Goal: Task Accomplishment & Management: Use online tool/utility

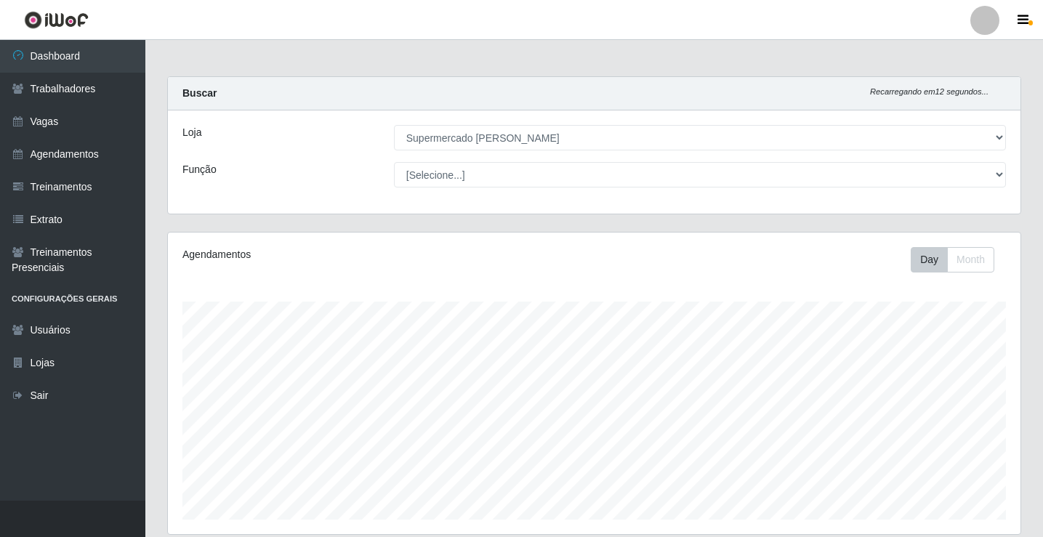
select select "72"
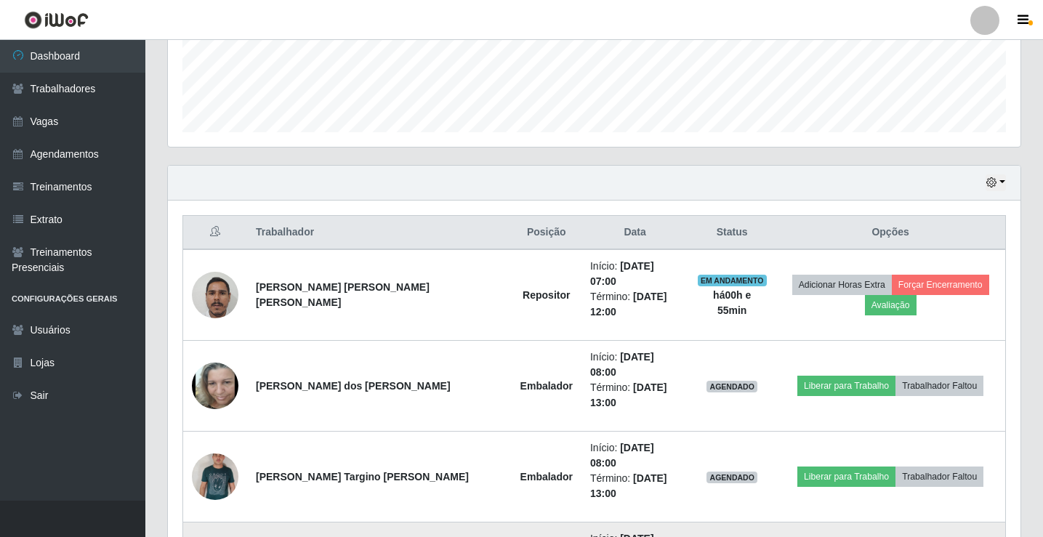
scroll to position [302, 852]
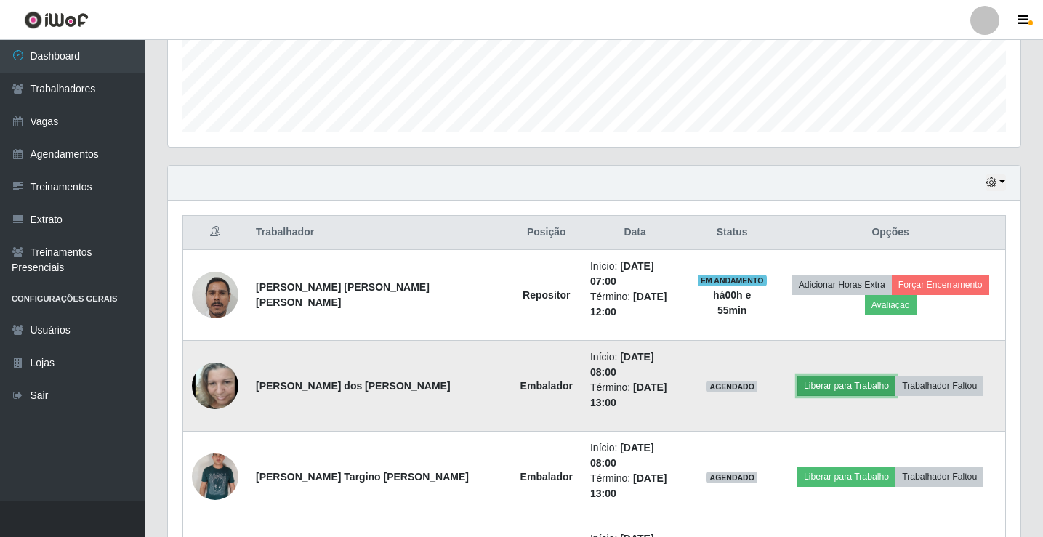
click at [814, 376] on button "Liberar para Trabalho" at bounding box center [846, 386] width 98 height 20
click at [802, 376] on button "Liberar para Trabalho" at bounding box center [846, 386] width 98 height 20
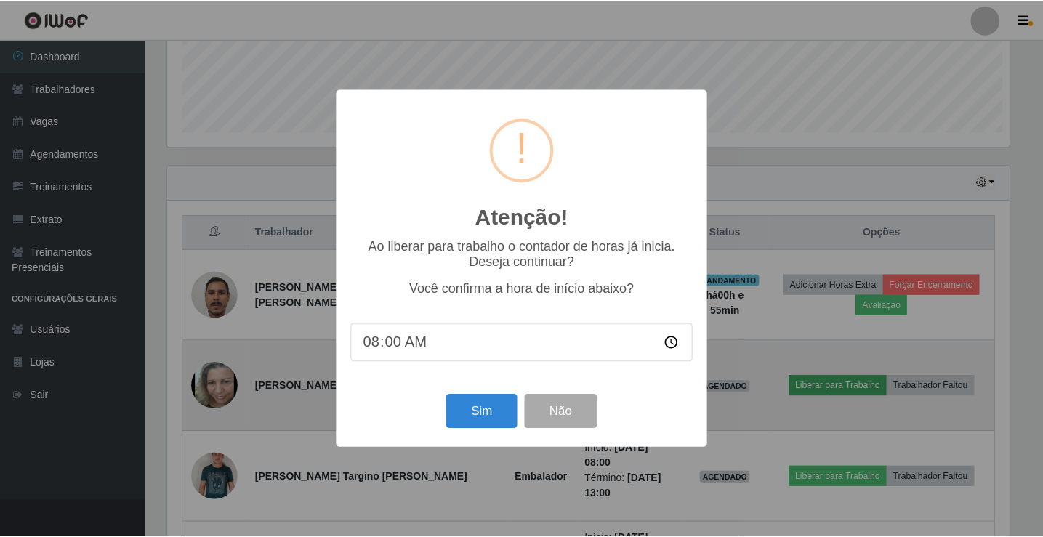
scroll to position [302, 845]
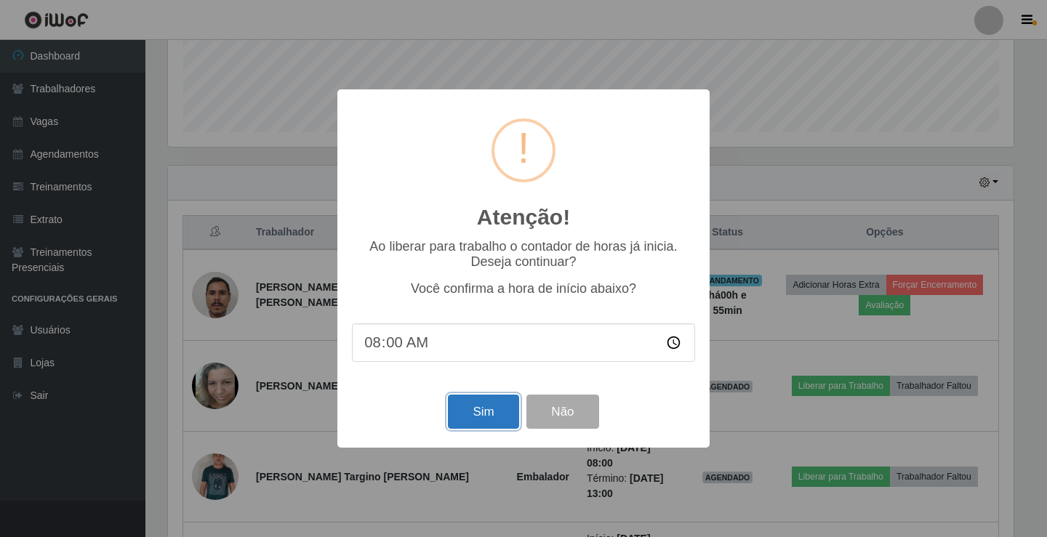
click at [495, 419] on button "Sim" at bounding box center [483, 412] width 70 height 34
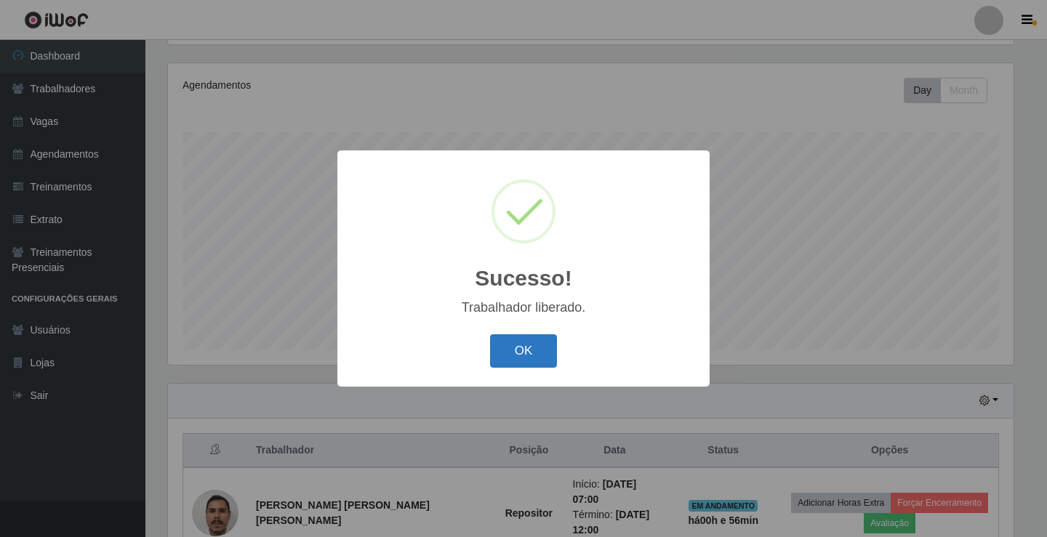
click at [525, 352] on button "OK" at bounding box center [524, 351] width 68 height 34
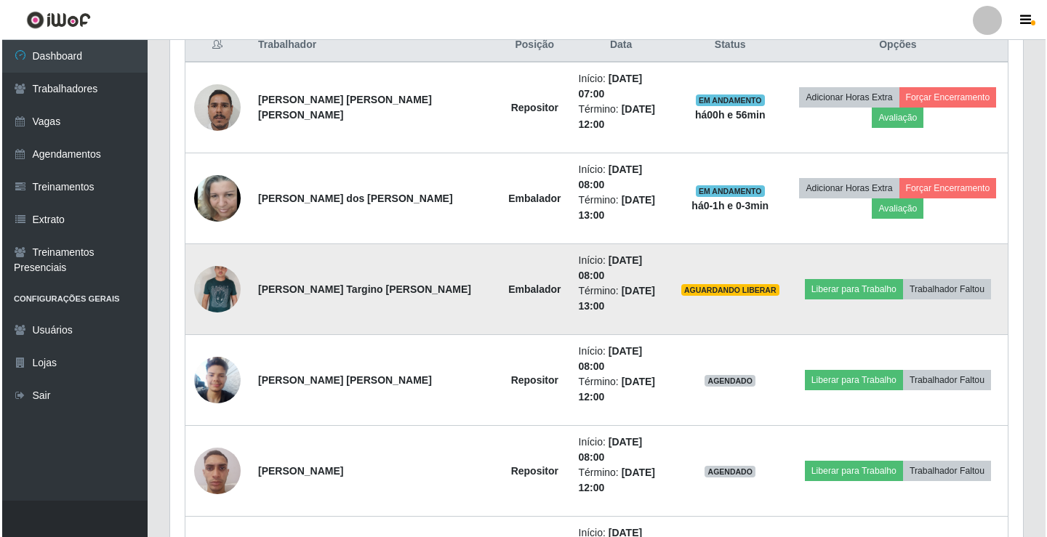
scroll to position [549, 0]
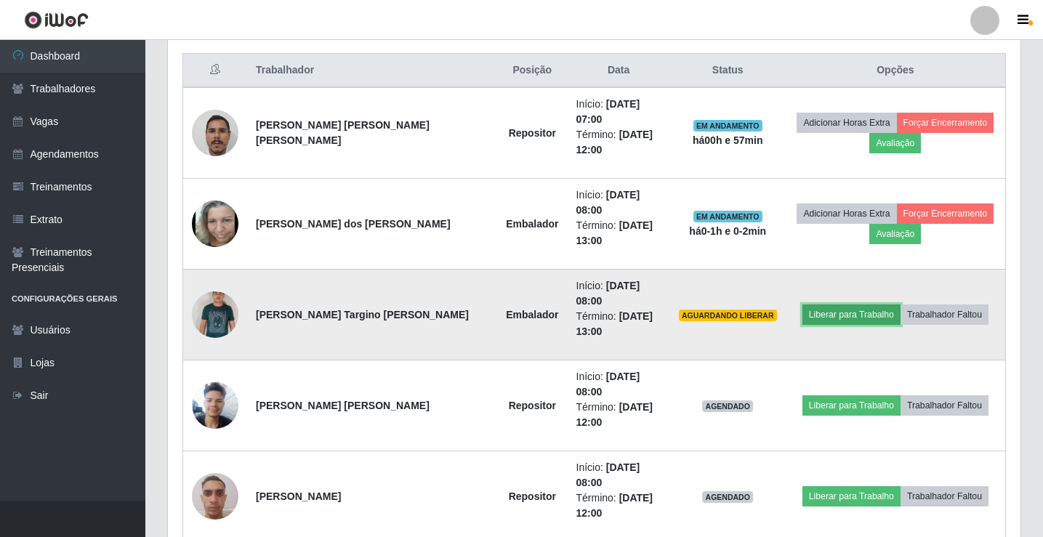
click at [828, 305] on button "Liberar para Trabalho" at bounding box center [851, 315] width 98 height 20
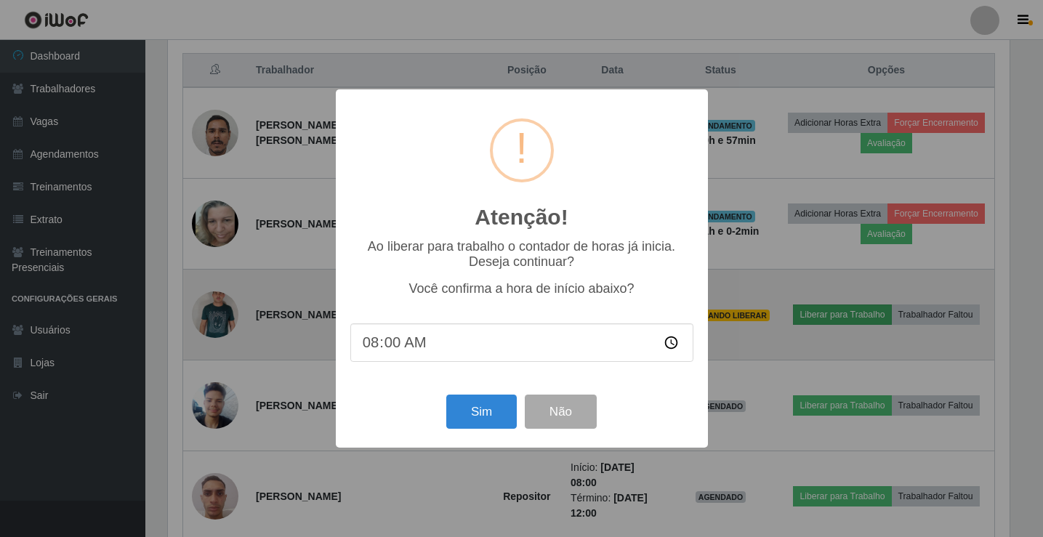
scroll to position [302, 845]
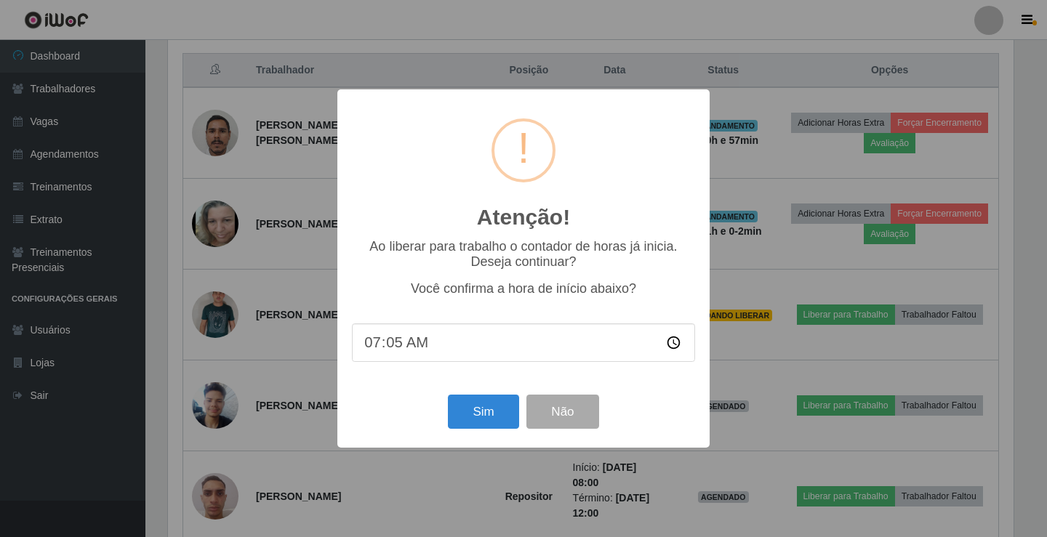
type input "07:58"
click at [487, 411] on button "Sim" at bounding box center [483, 412] width 70 height 34
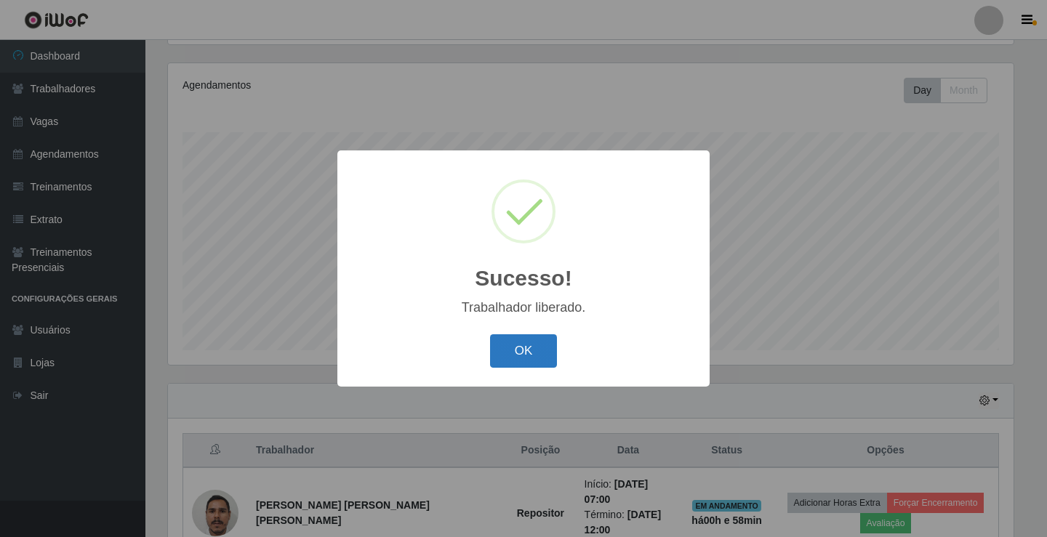
click at [518, 348] on button "OK" at bounding box center [524, 351] width 68 height 34
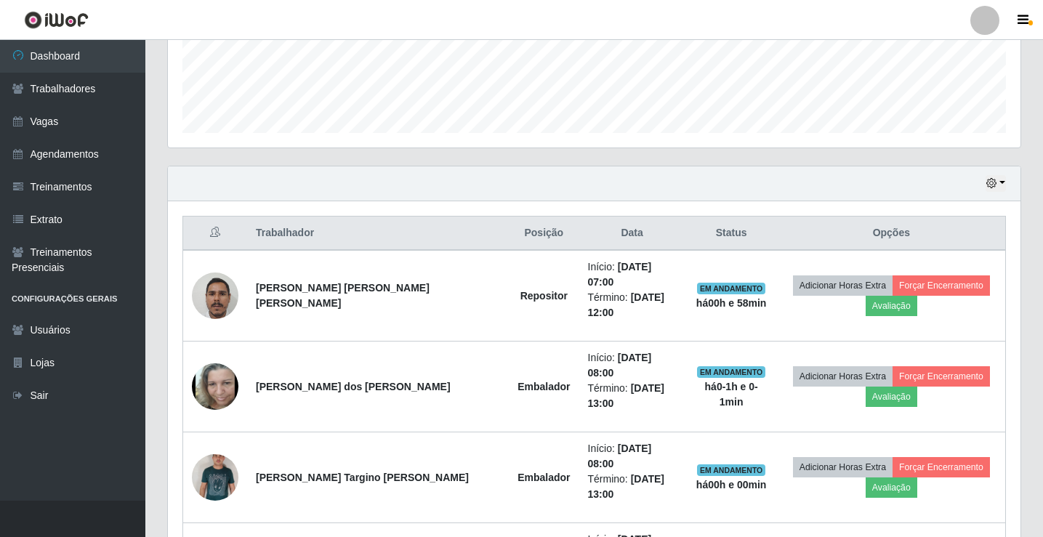
scroll to position [460, 0]
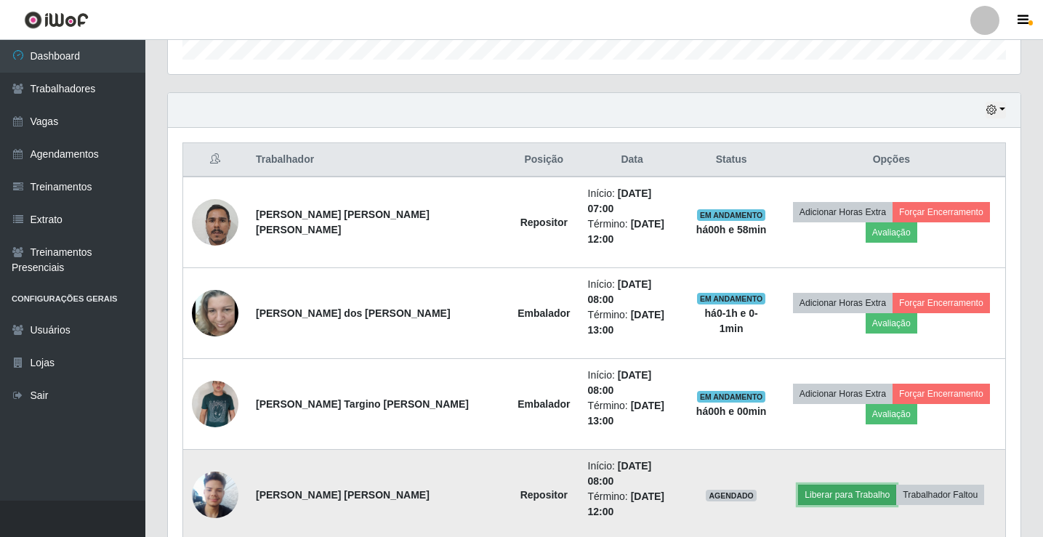
click at [821, 485] on button "Liberar para Trabalho" at bounding box center [847, 495] width 98 height 20
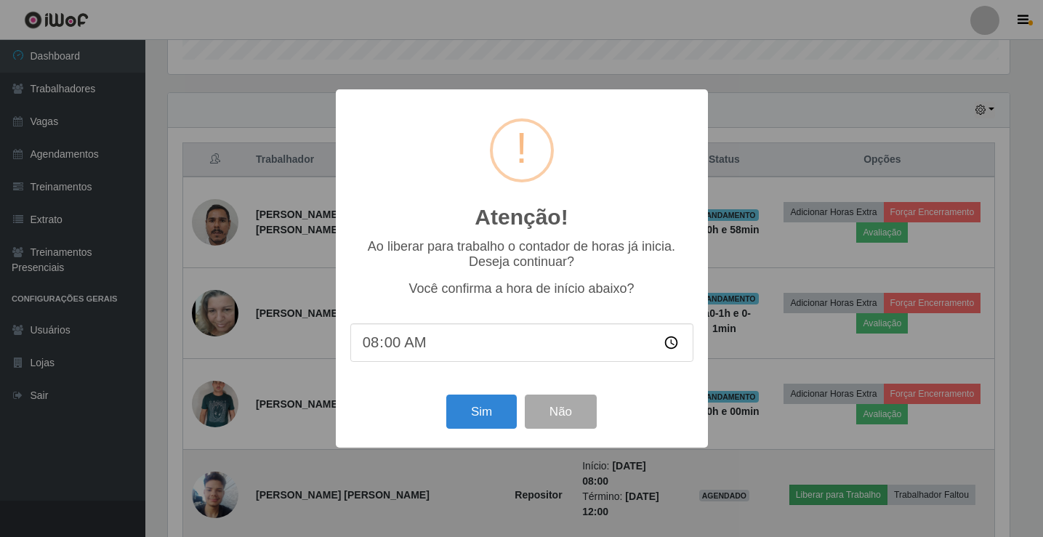
scroll to position [302, 845]
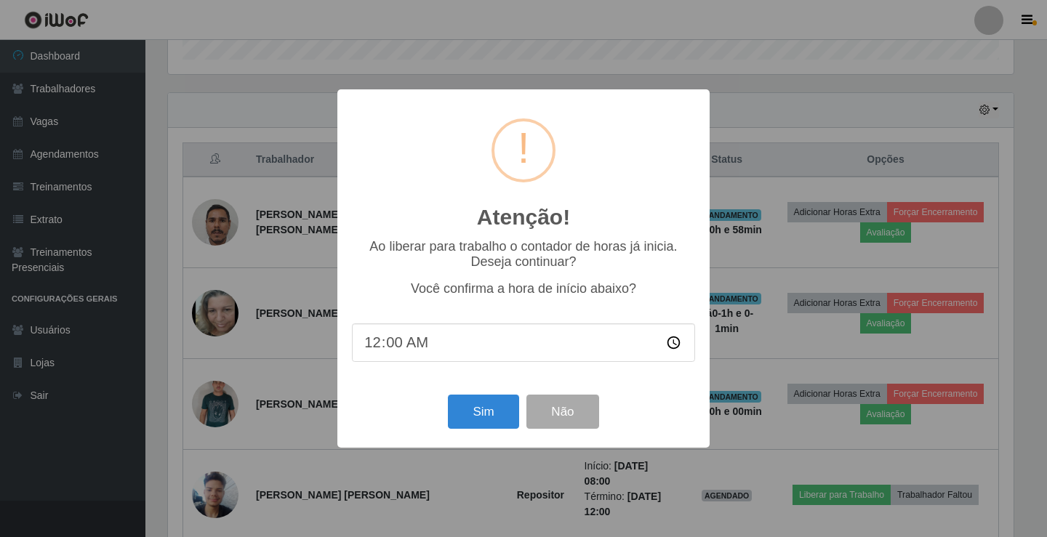
type input "07:00"
type input "07:59"
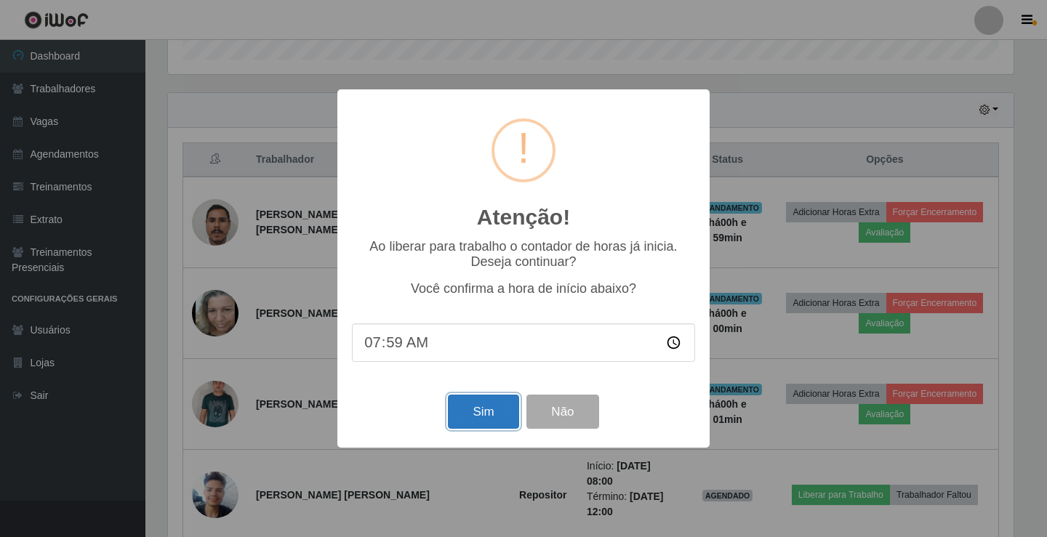
click at [471, 411] on button "Sim" at bounding box center [483, 412] width 70 height 34
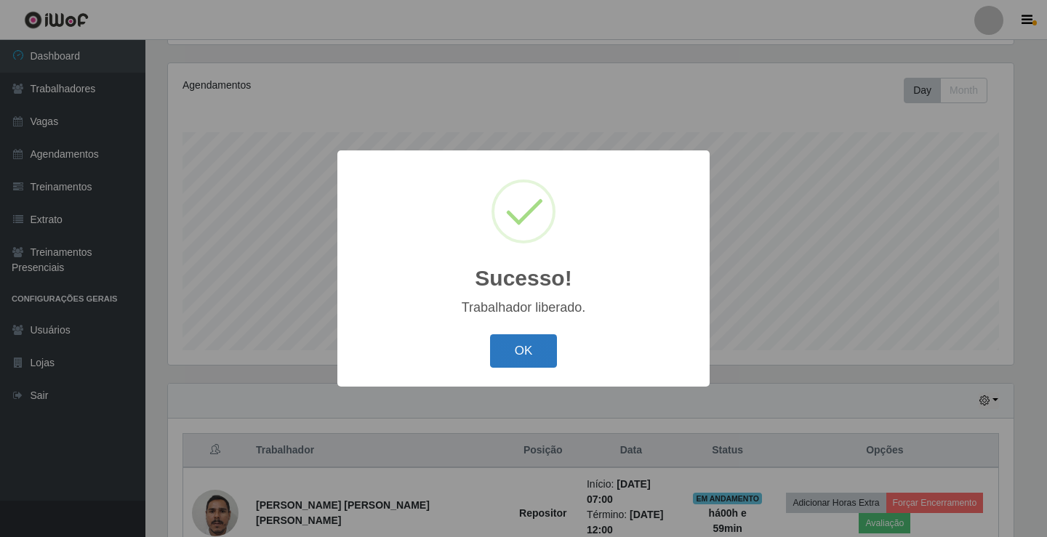
click at [515, 350] on button "OK" at bounding box center [524, 351] width 68 height 34
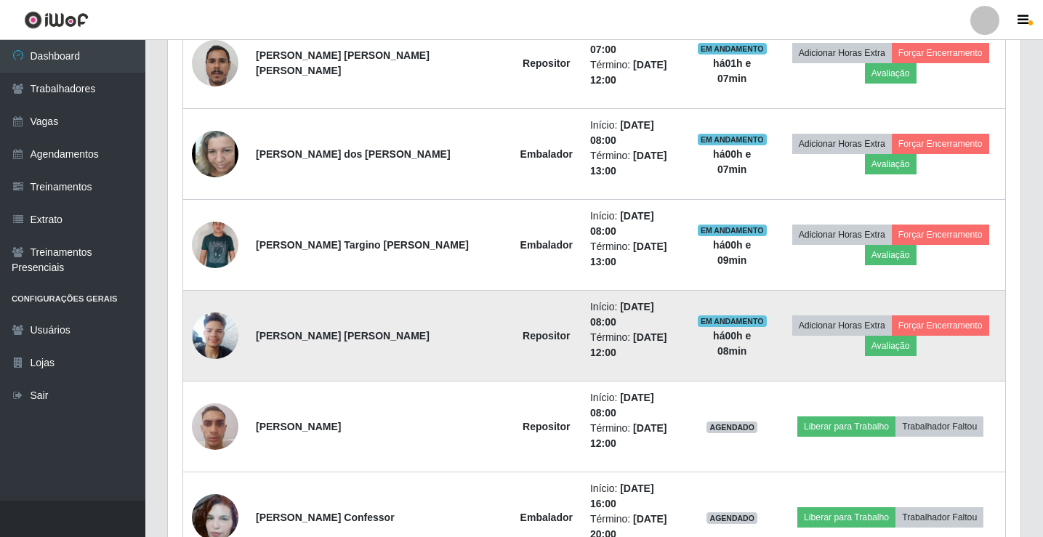
scroll to position [622, 0]
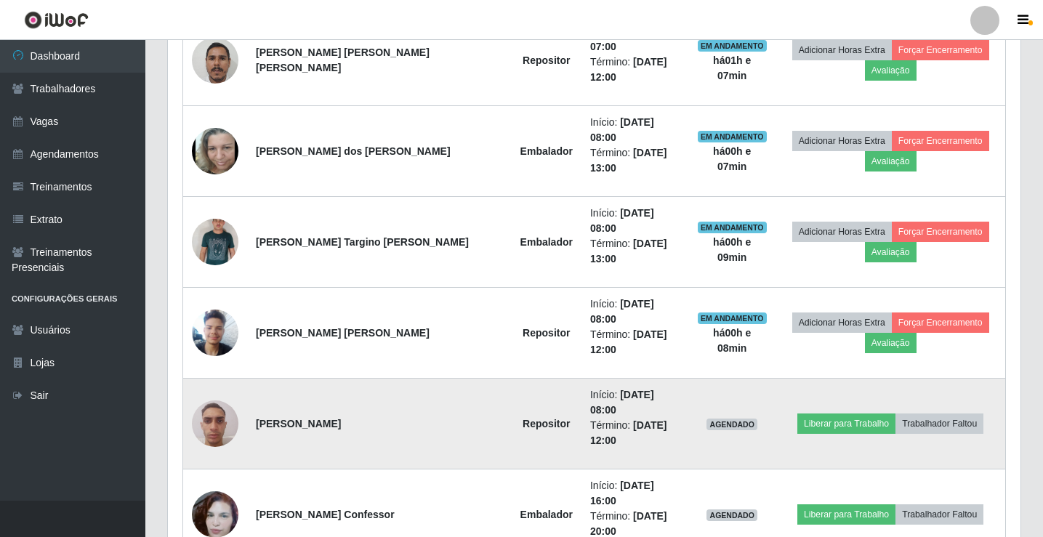
click at [230, 392] on img at bounding box center [215, 423] width 47 height 62
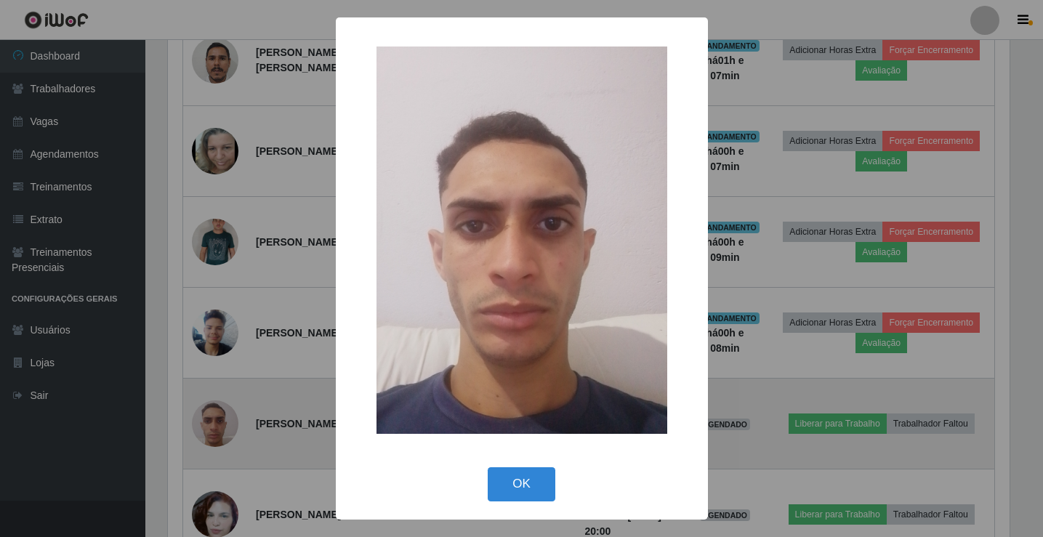
scroll to position [302, 845]
click at [230, 306] on div "× OK Cancel" at bounding box center [523, 268] width 1047 height 537
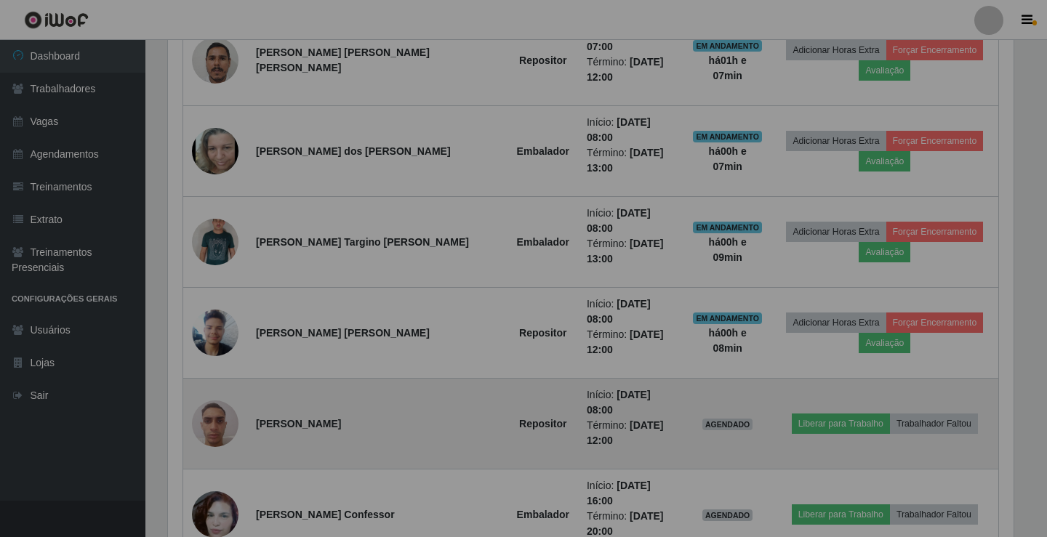
scroll to position [302, 852]
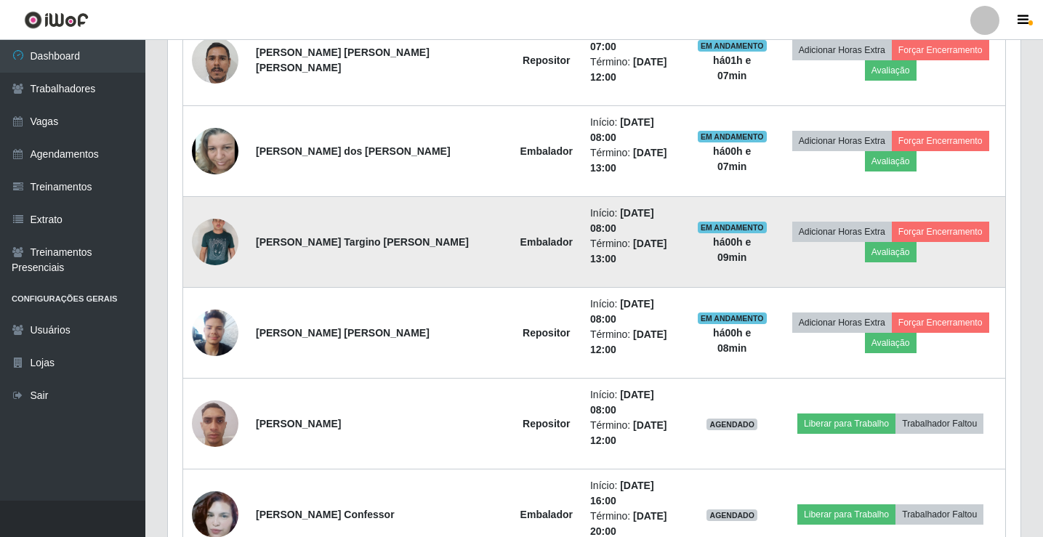
click at [224, 205] on img at bounding box center [215, 242] width 47 height 74
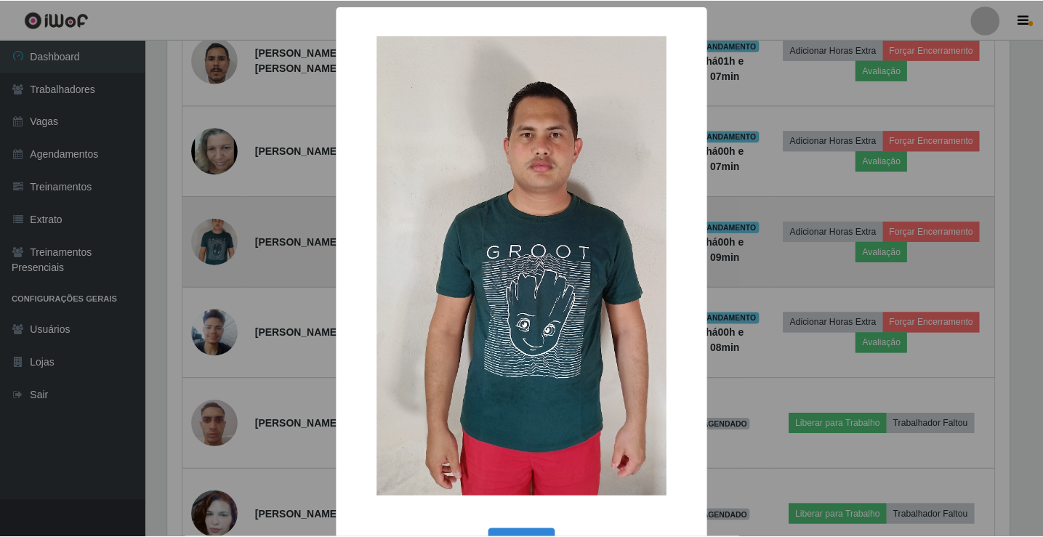
scroll to position [302, 845]
click at [224, 178] on div "× OK Cancel" at bounding box center [523, 268] width 1047 height 537
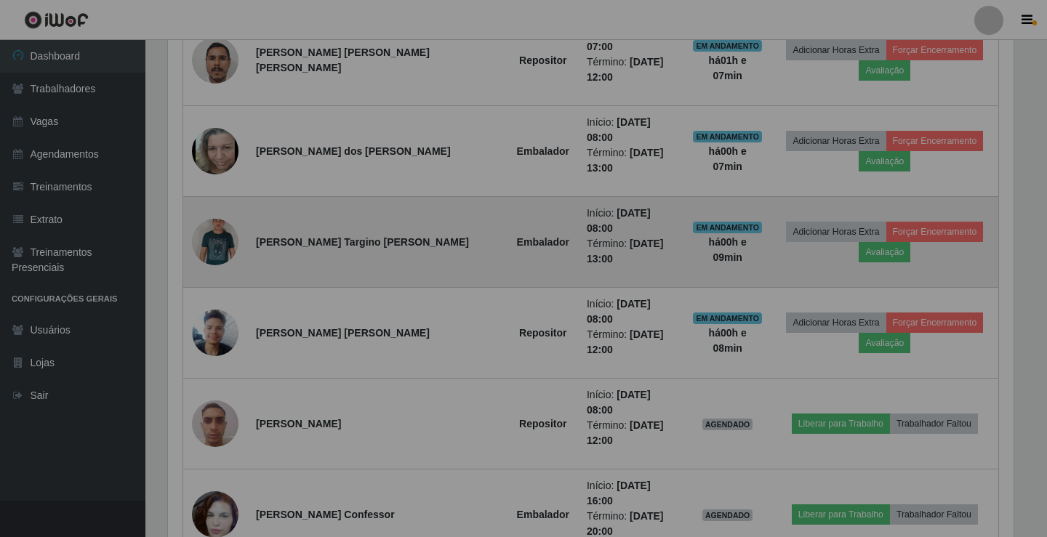
scroll to position [302, 852]
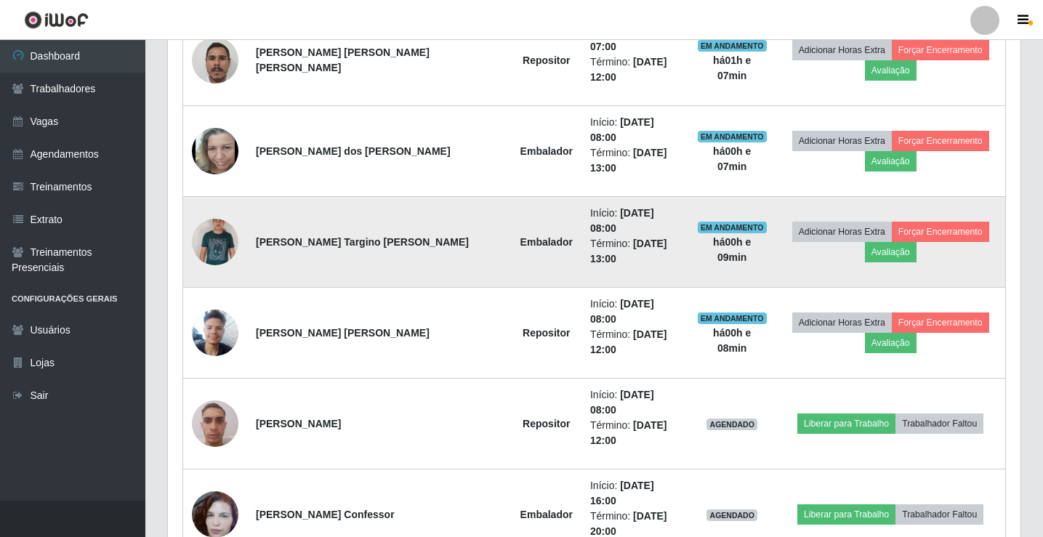
click at [225, 205] on img at bounding box center [215, 242] width 47 height 74
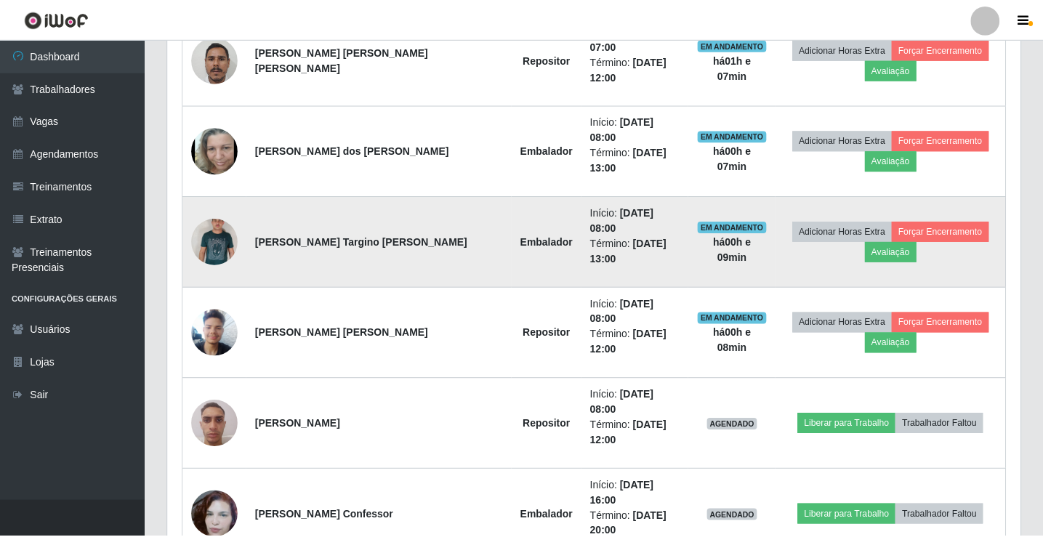
scroll to position [302, 845]
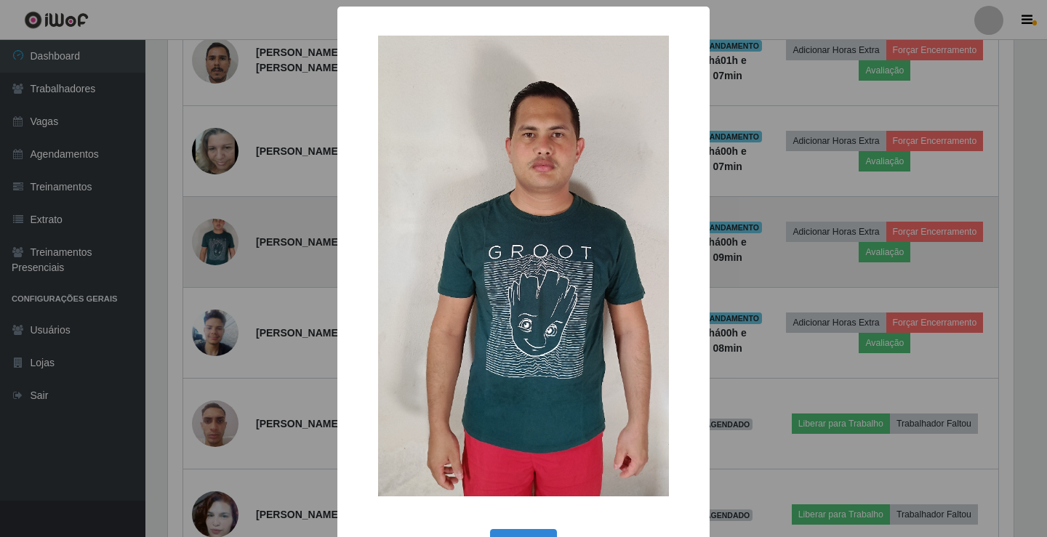
click at [225, 178] on div "× OK Cancel" at bounding box center [523, 268] width 1047 height 537
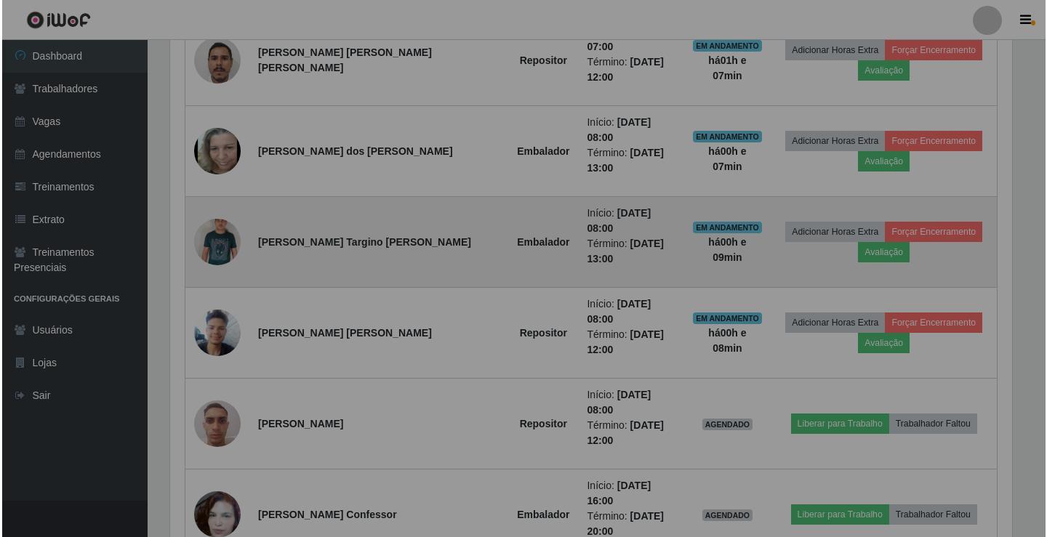
scroll to position [302, 852]
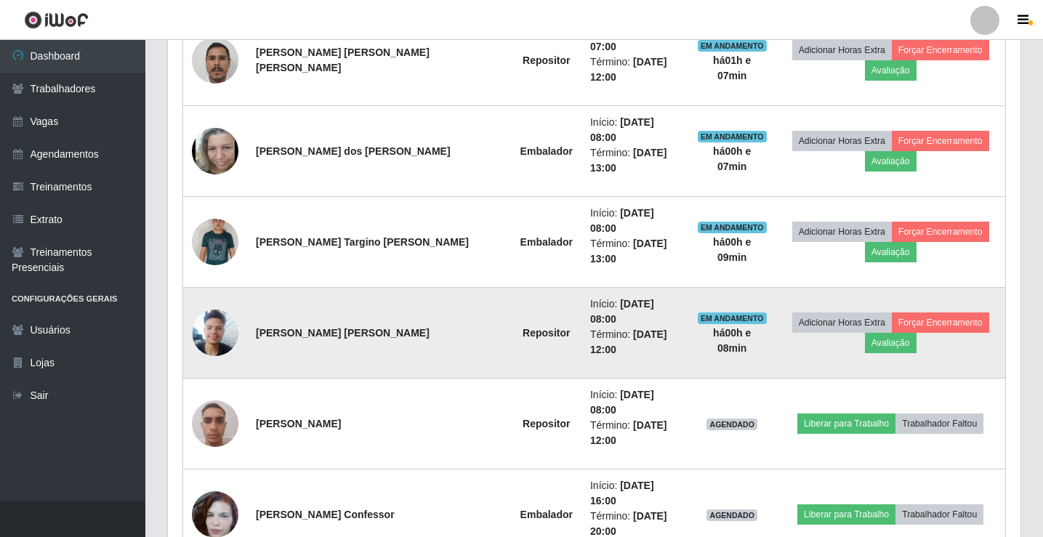
click at [214, 302] on img at bounding box center [215, 333] width 47 height 62
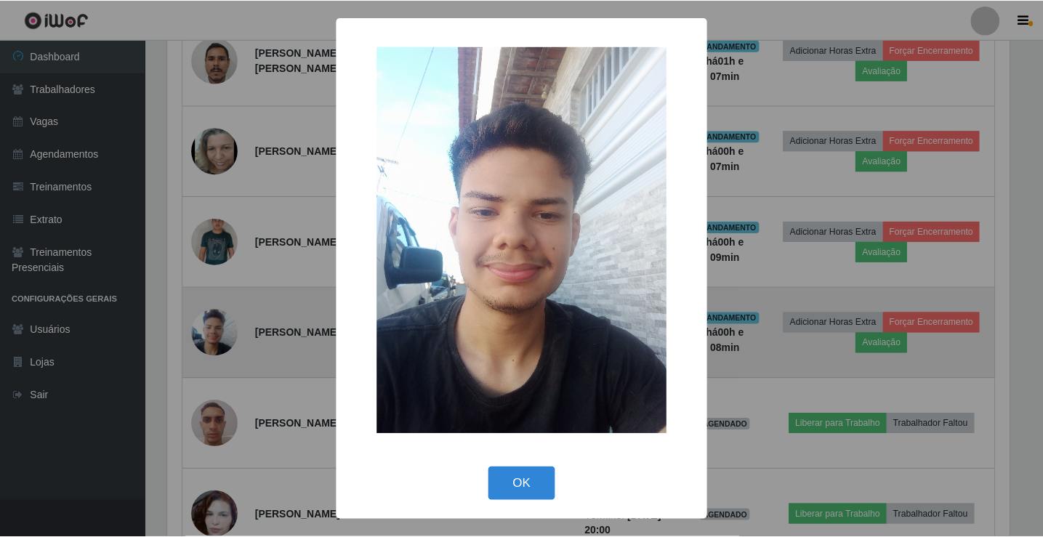
scroll to position [302, 845]
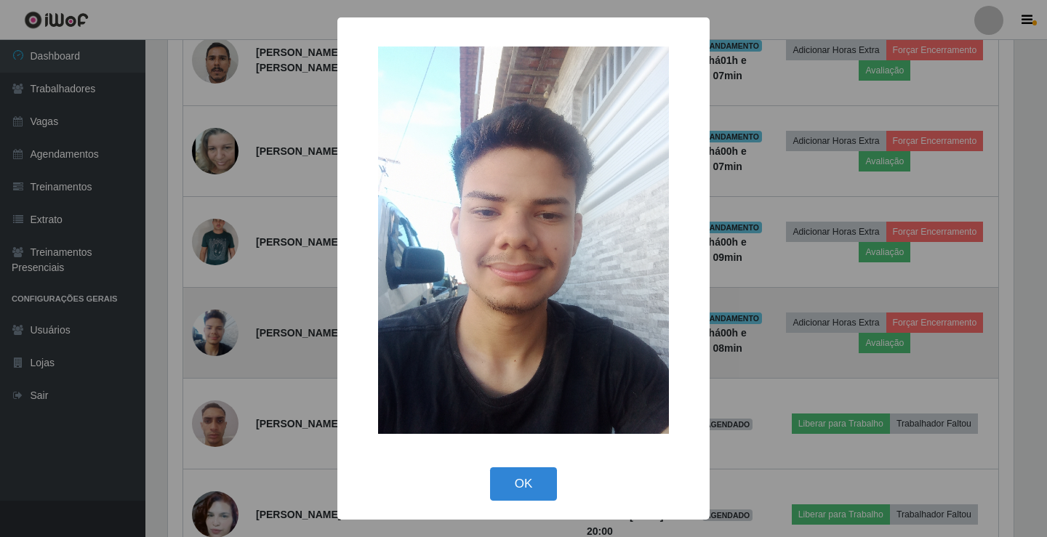
click at [214, 239] on div "× OK Cancel" at bounding box center [523, 268] width 1047 height 537
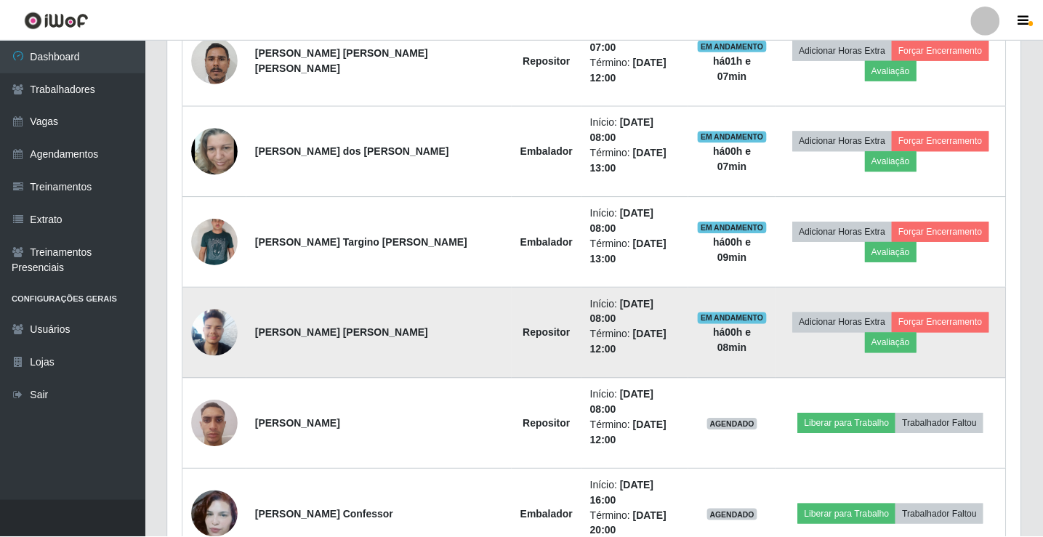
scroll to position [302, 852]
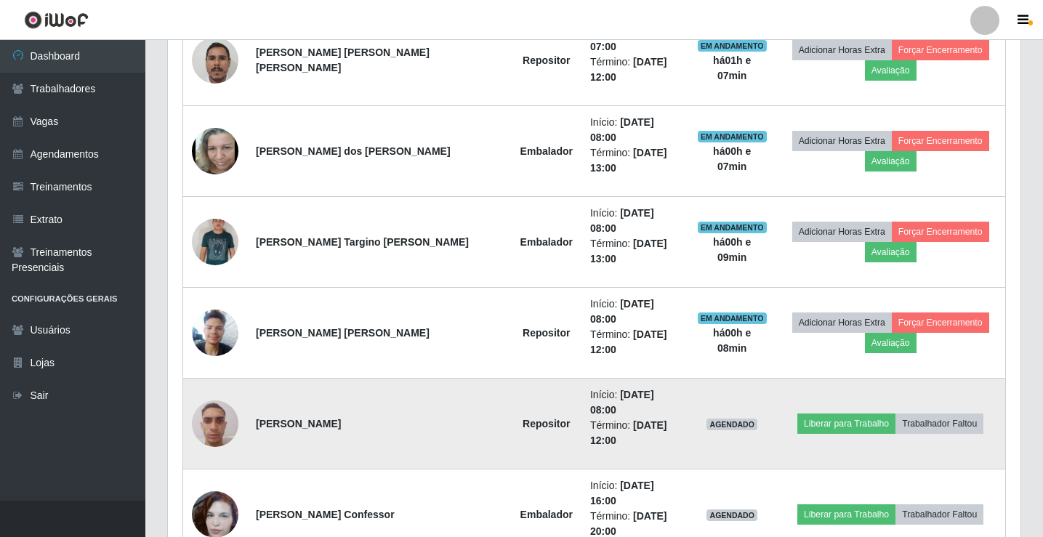
click at [224, 392] on img at bounding box center [215, 423] width 47 height 62
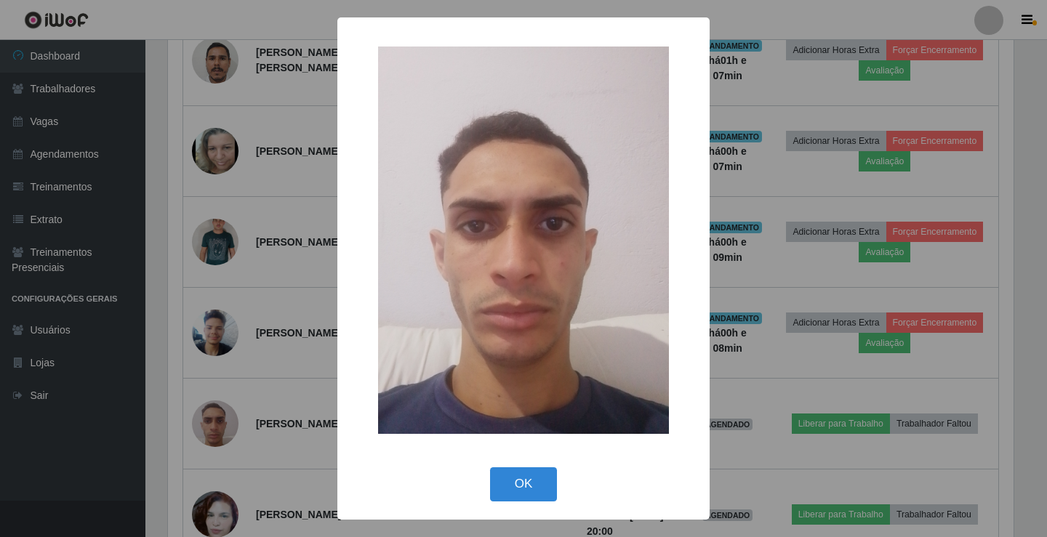
click at [224, 305] on div "× OK Cancel" at bounding box center [523, 268] width 1047 height 537
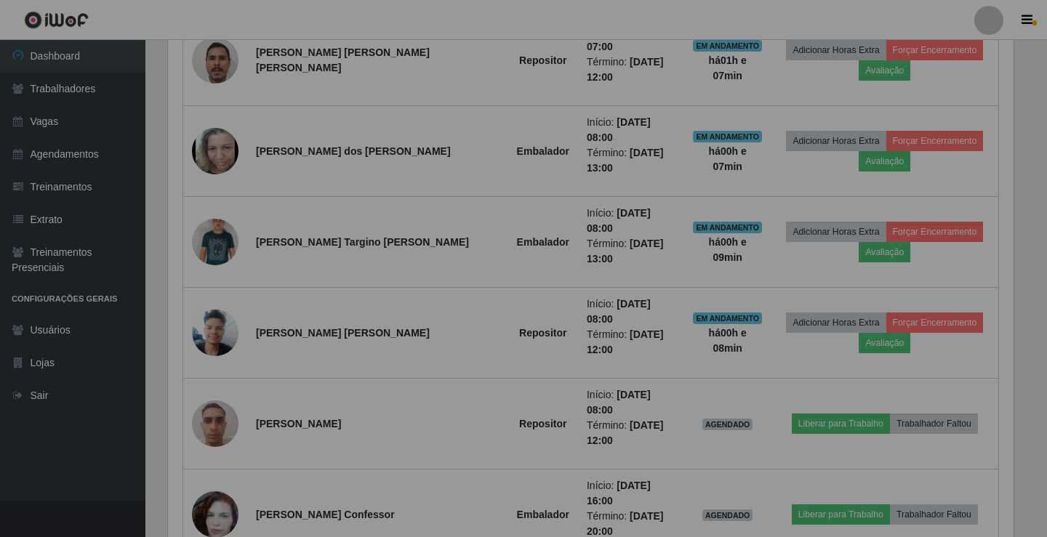
scroll to position [302, 852]
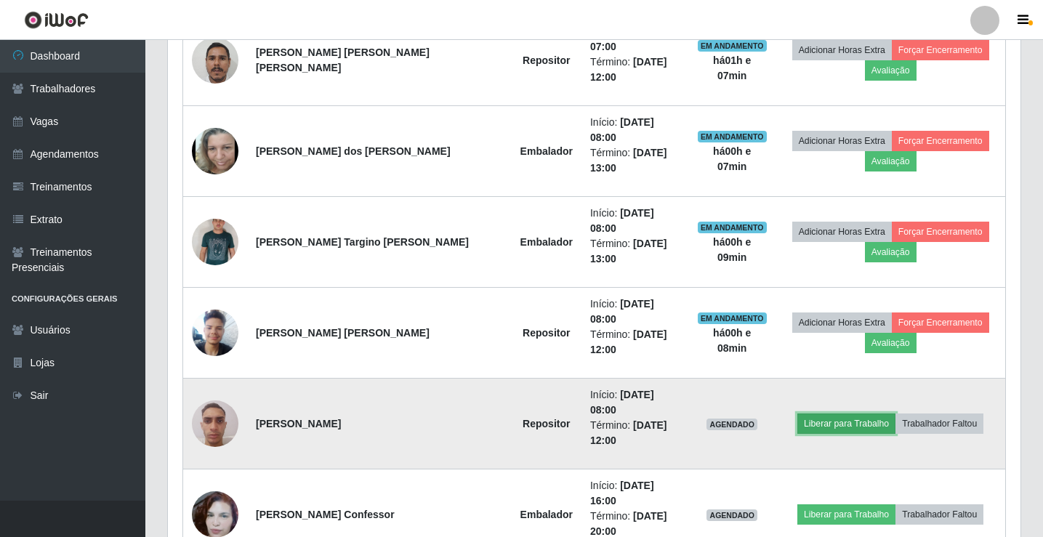
click at [818, 414] on button "Liberar para Trabalho" at bounding box center [846, 424] width 98 height 20
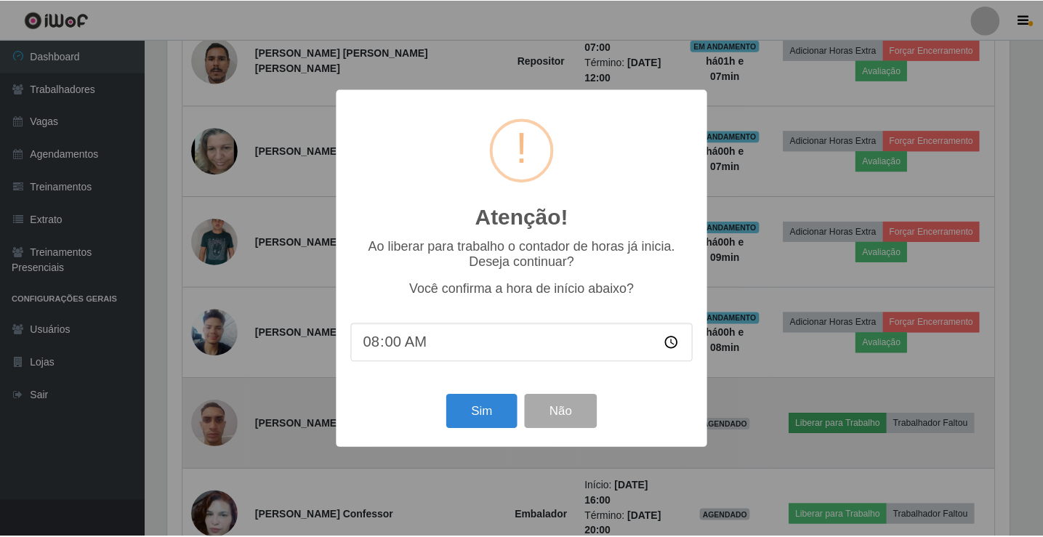
scroll to position [302, 845]
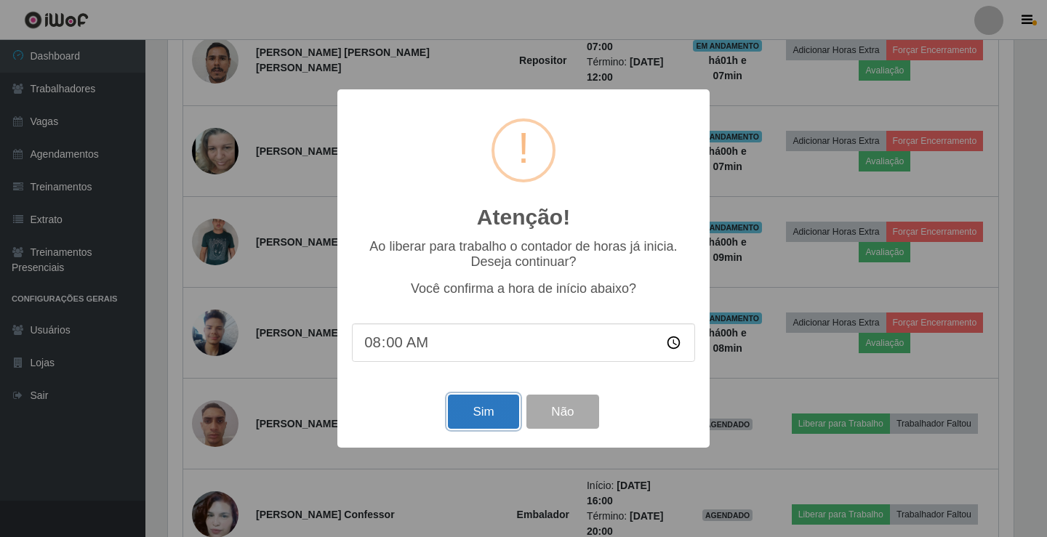
click at [497, 426] on button "Sim" at bounding box center [483, 412] width 70 height 34
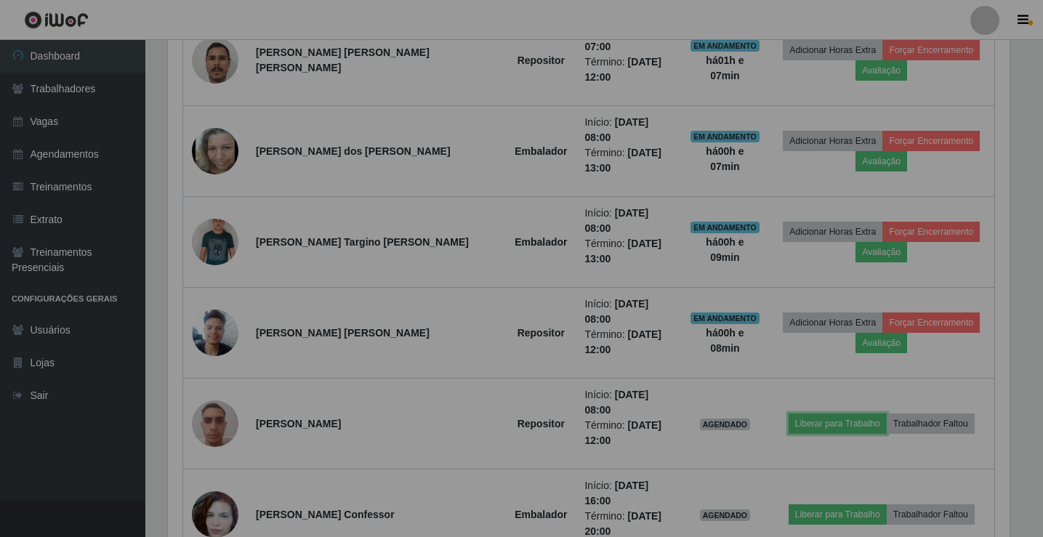
scroll to position [0, 0]
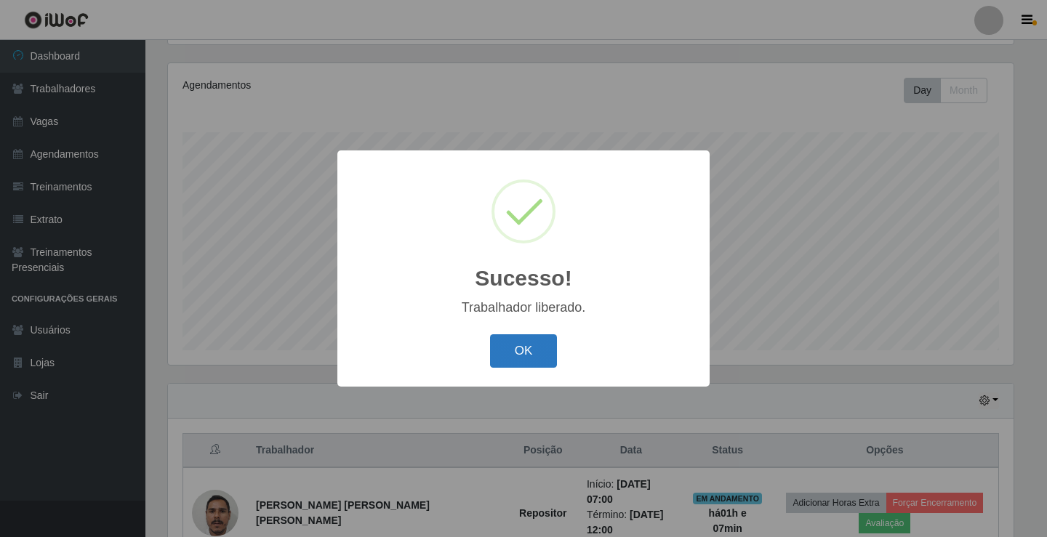
click at [529, 357] on button "OK" at bounding box center [524, 351] width 68 height 34
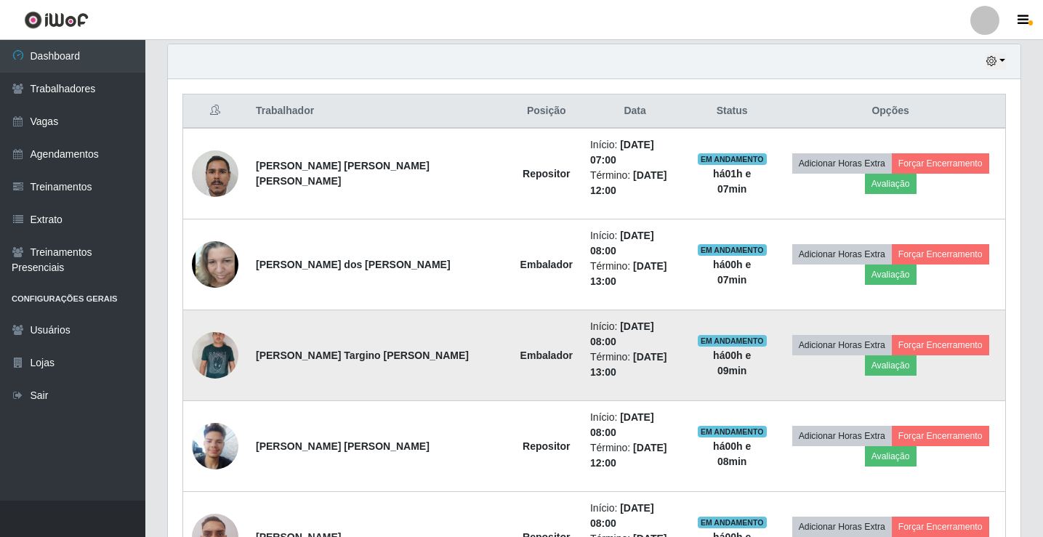
click at [220, 318] on img at bounding box center [215, 355] width 47 height 74
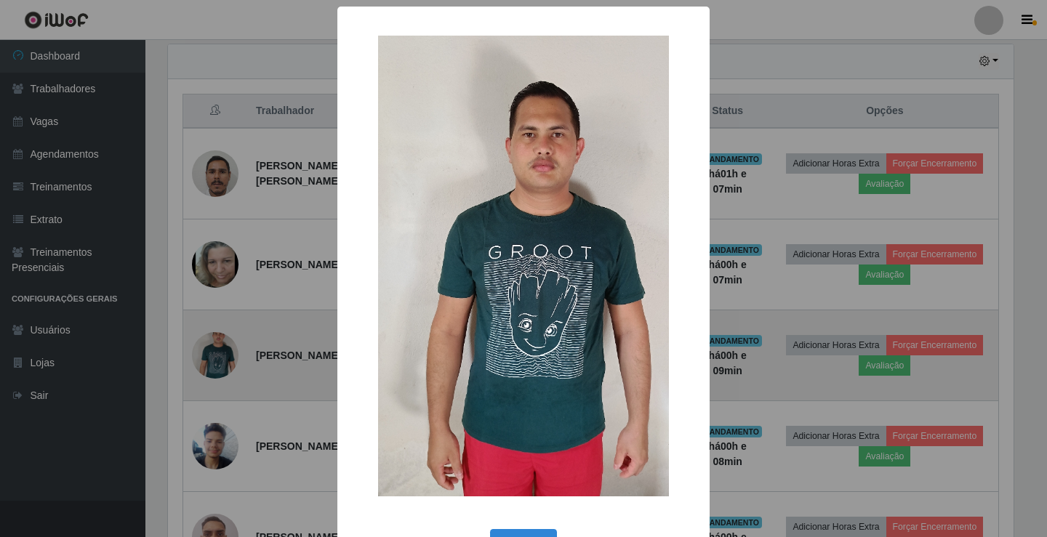
click at [220, 299] on div "× OK Cancel" at bounding box center [523, 268] width 1047 height 537
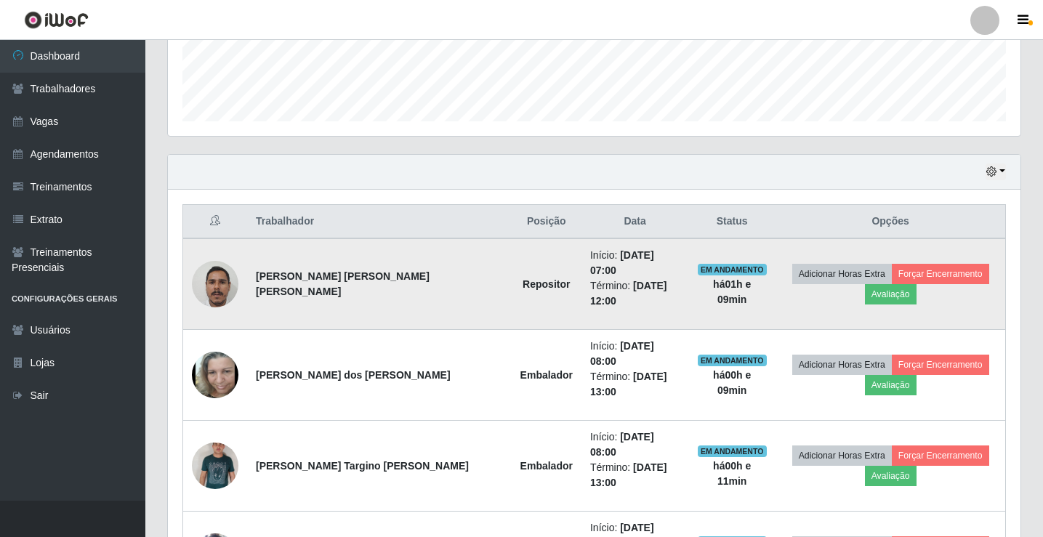
scroll to position [259, 0]
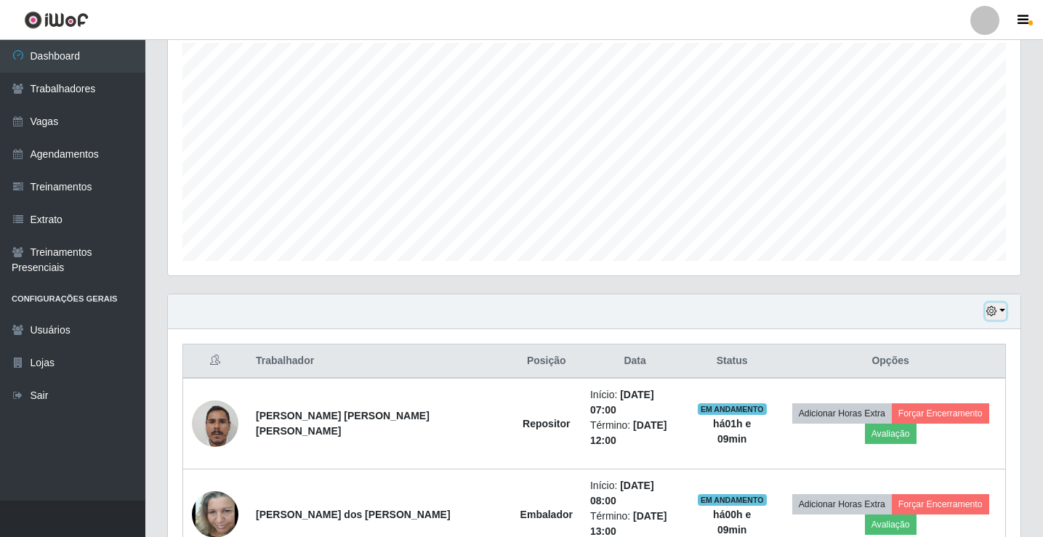
click at [999, 312] on button "button" at bounding box center [995, 311] width 20 height 17
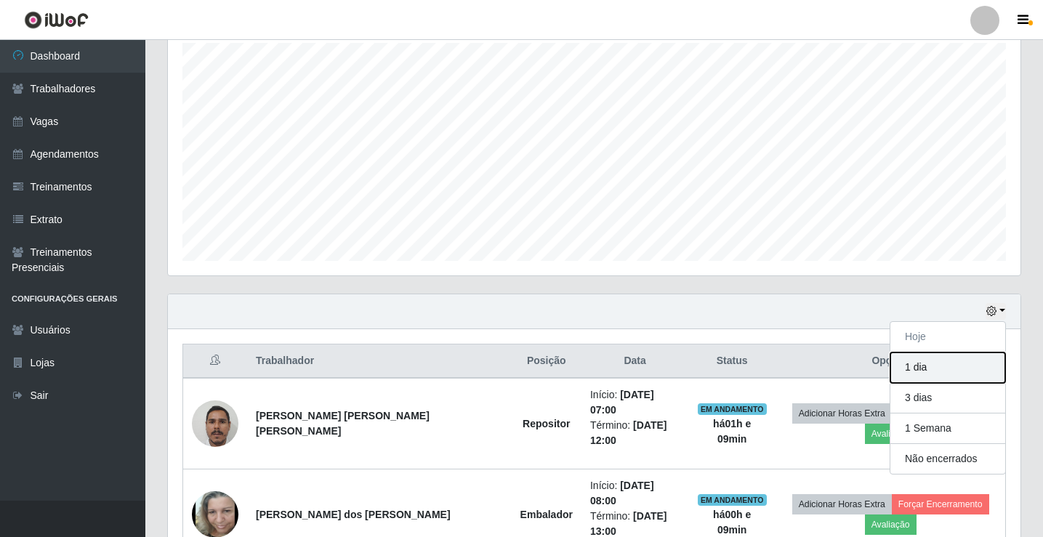
click at [948, 370] on button "1 dia" at bounding box center [947, 367] width 115 height 31
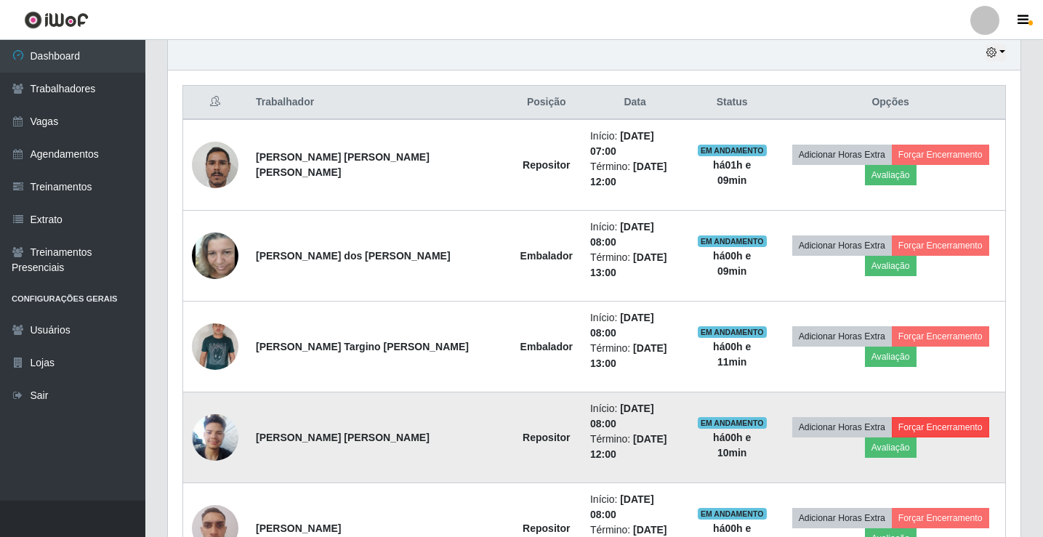
scroll to position [299, 0]
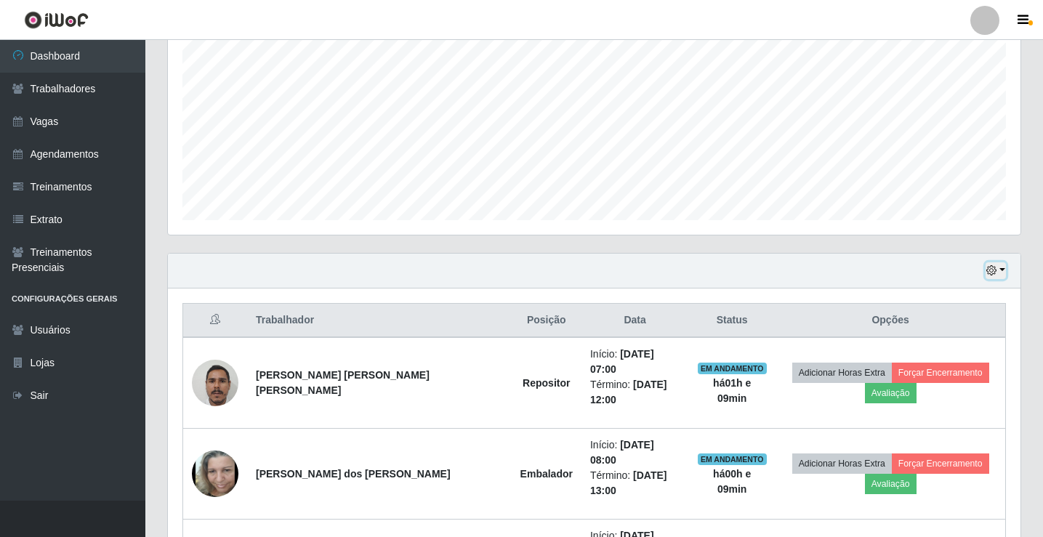
click at [990, 274] on icon "button" at bounding box center [991, 270] width 10 height 10
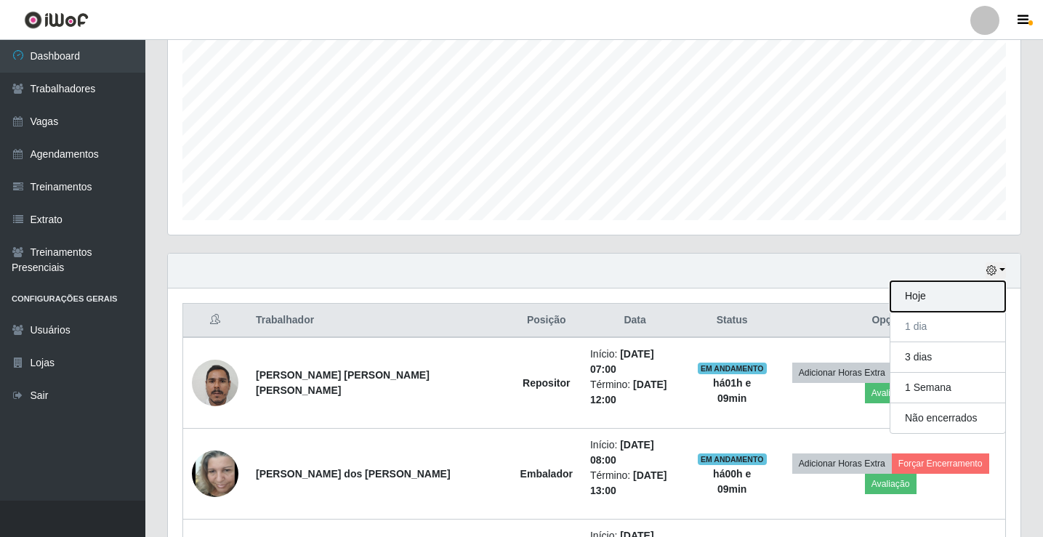
click at [924, 299] on button "Hoje" at bounding box center [947, 296] width 115 height 31
